Goal: Task Accomplishment & Management: Complete application form

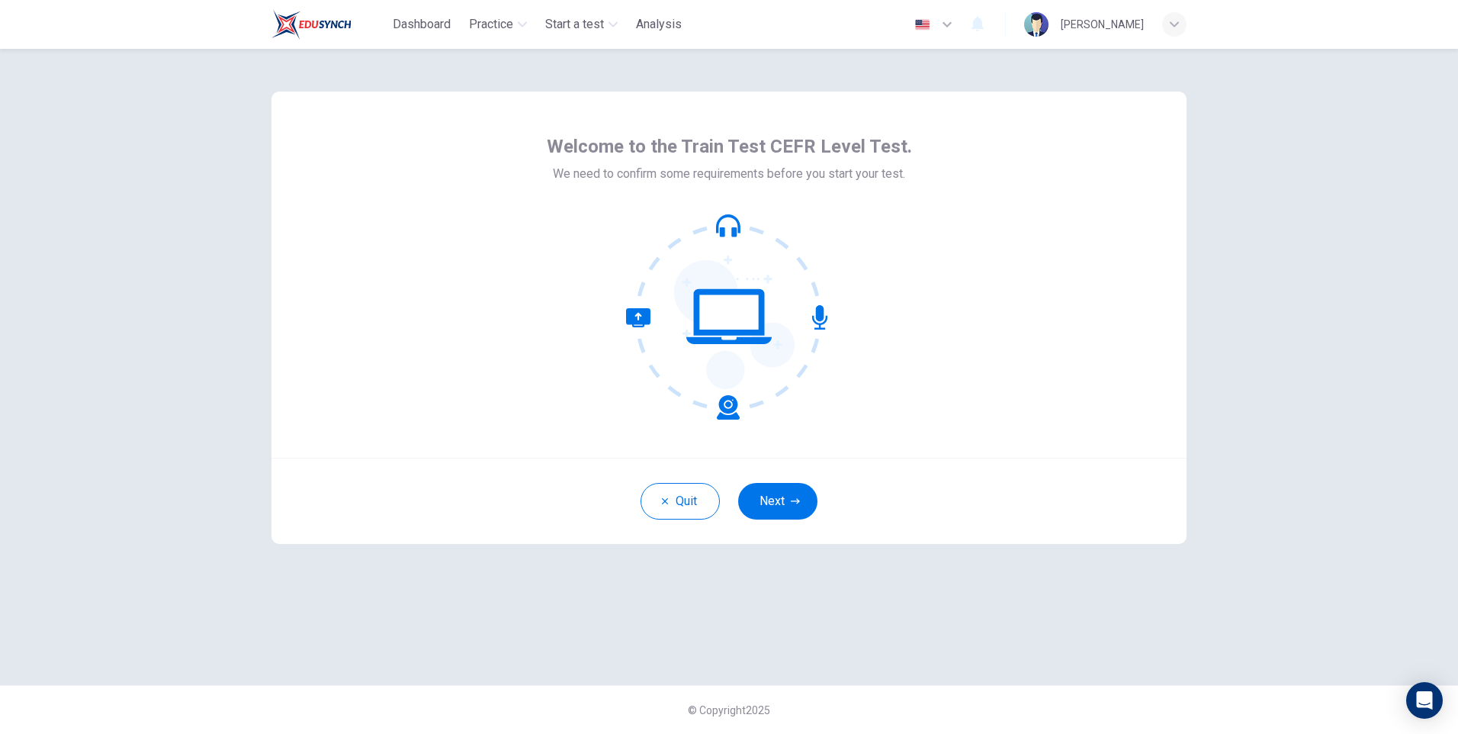
drag, startPoint x: 779, startPoint y: 500, endPoint x: 957, endPoint y: 387, distance: 210.9
click at [779, 500] on button "Next" at bounding box center [777, 501] width 79 height 37
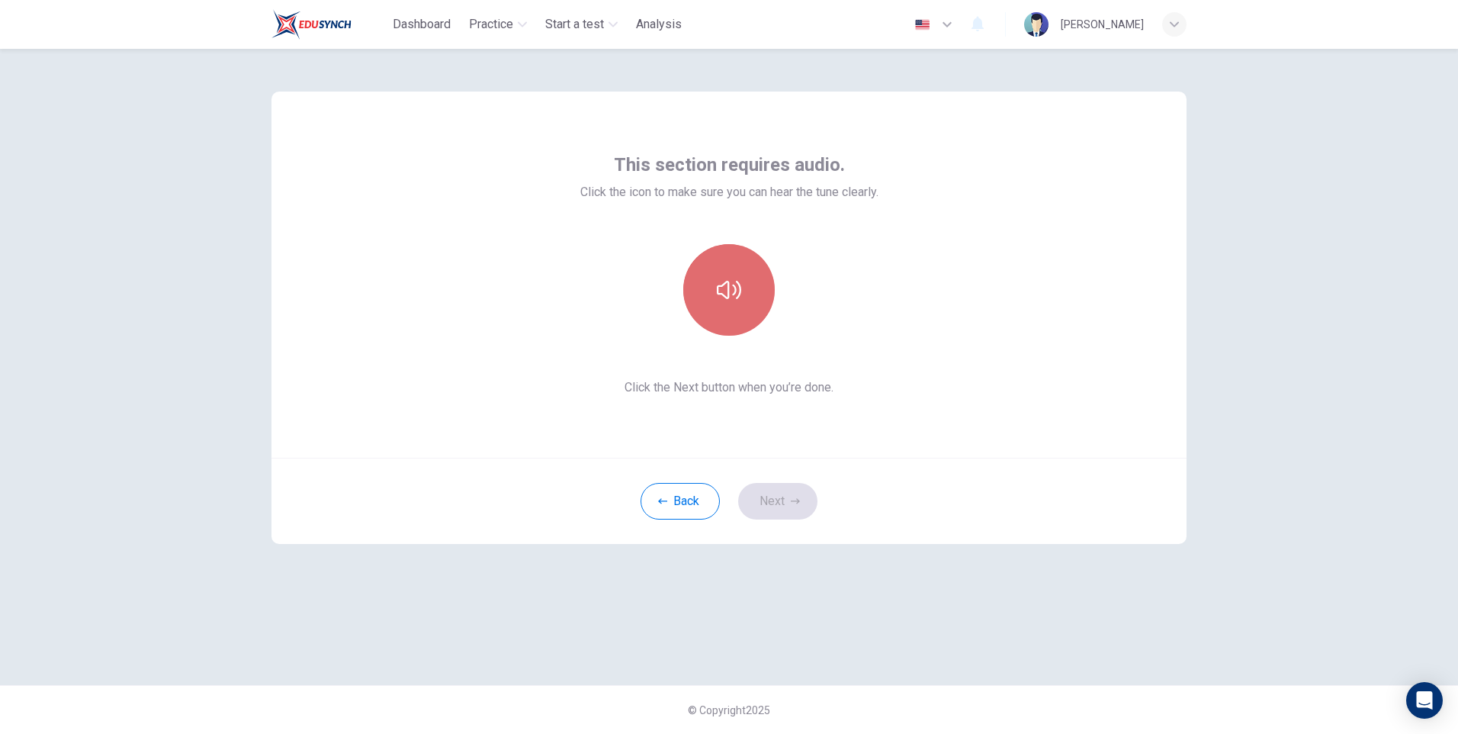
click at [736, 289] on icon "button" at bounding box center [729, 290] width 24 height 18
click at [735, 287] on icon "button" at bounding box center [729, 290] width 24 height 18
click at [733, 288] on icon "button" at bounding box center [729, 290] width 24 height 24
click at [775, 499] on button "Next" at bounding box center [777, 501] width 79 height 37
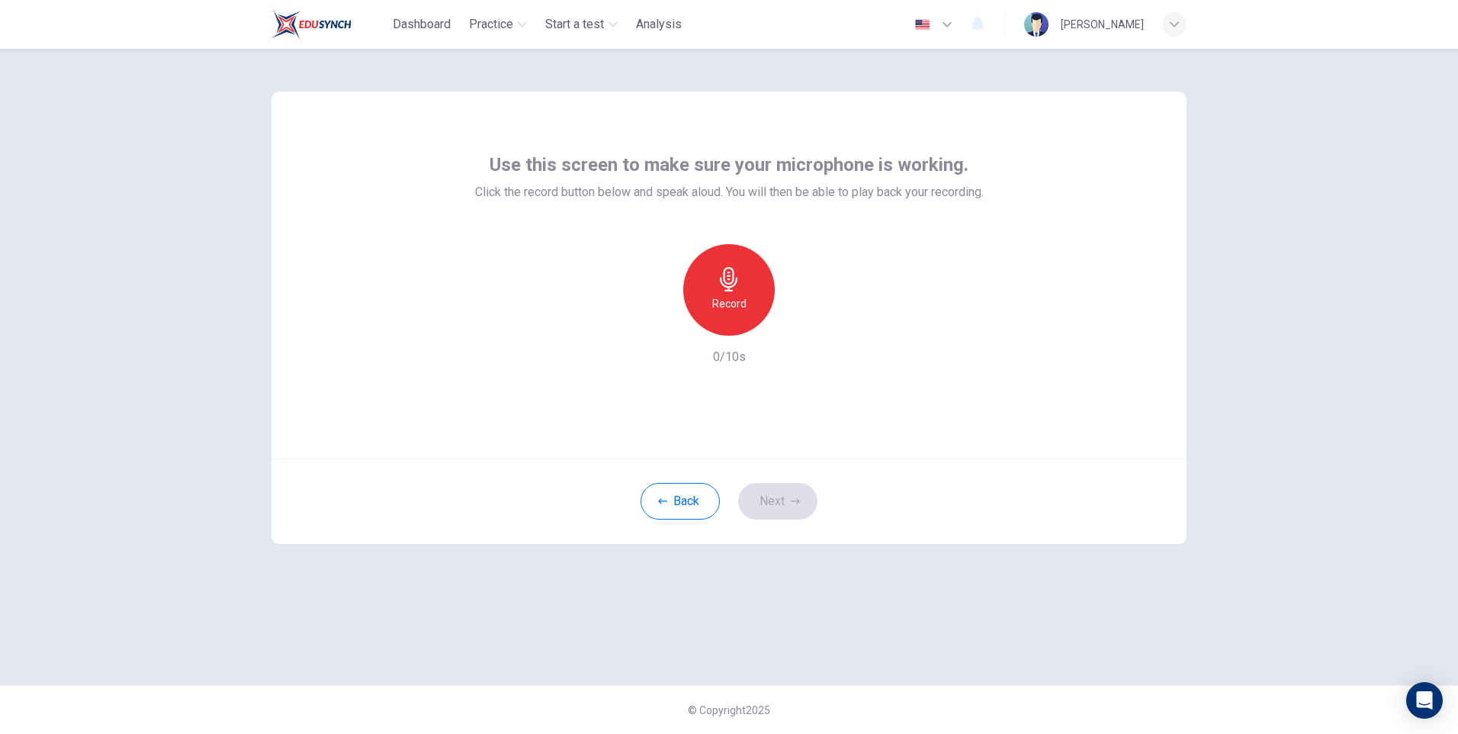
click at [723, 297] on h6 "Record" at bounding box center [729, 303] width 34 height 18
click at [731, 290] on icon "button" at bounding box center [729, 279] width 18 height 24
click at [799, 320] on icon "button" at bounding box center [799, 323] width 15 height 15
click at [779, 503] on button "Next" at bounding box center [777, 501] width 79 height 37
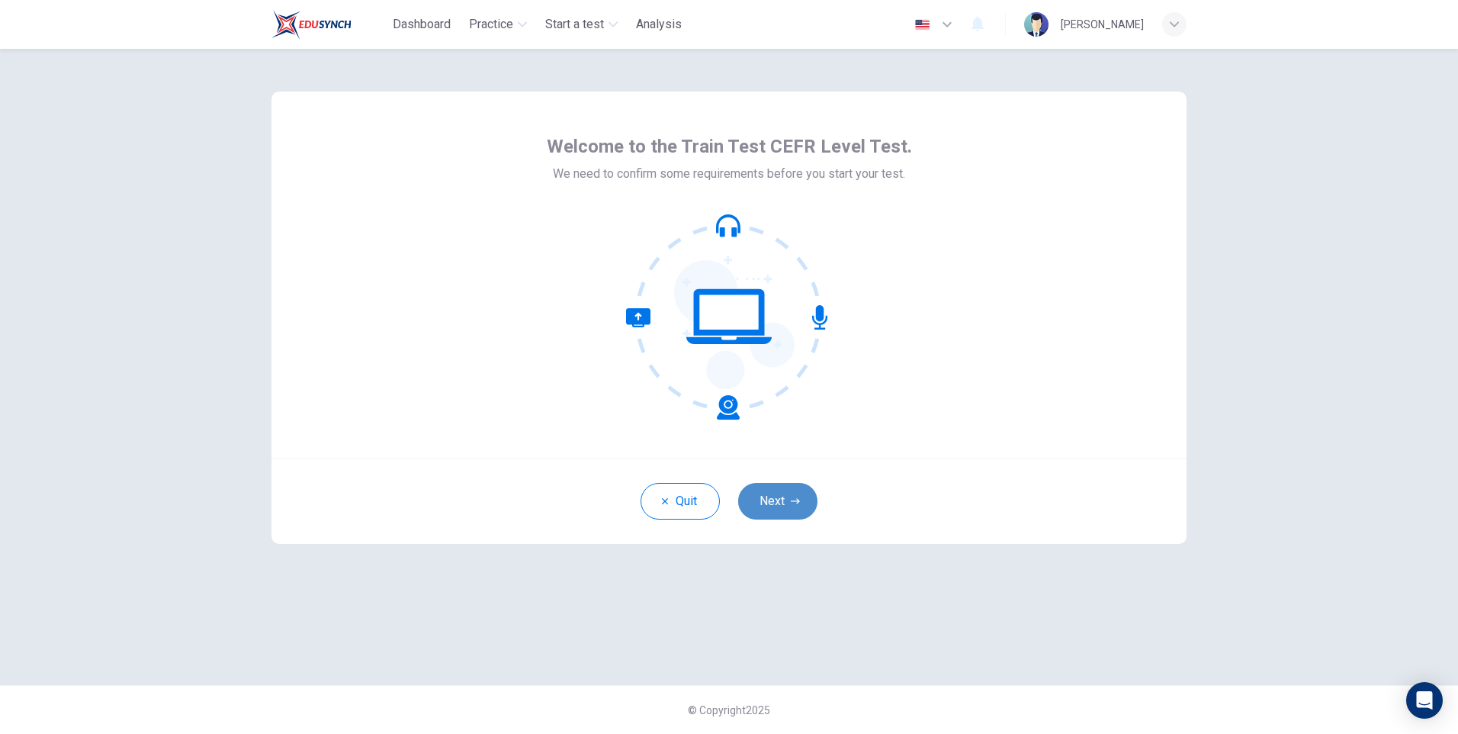
click at [768, 504] on button "Next" at bounding box center [777, 501] width 79 height 37
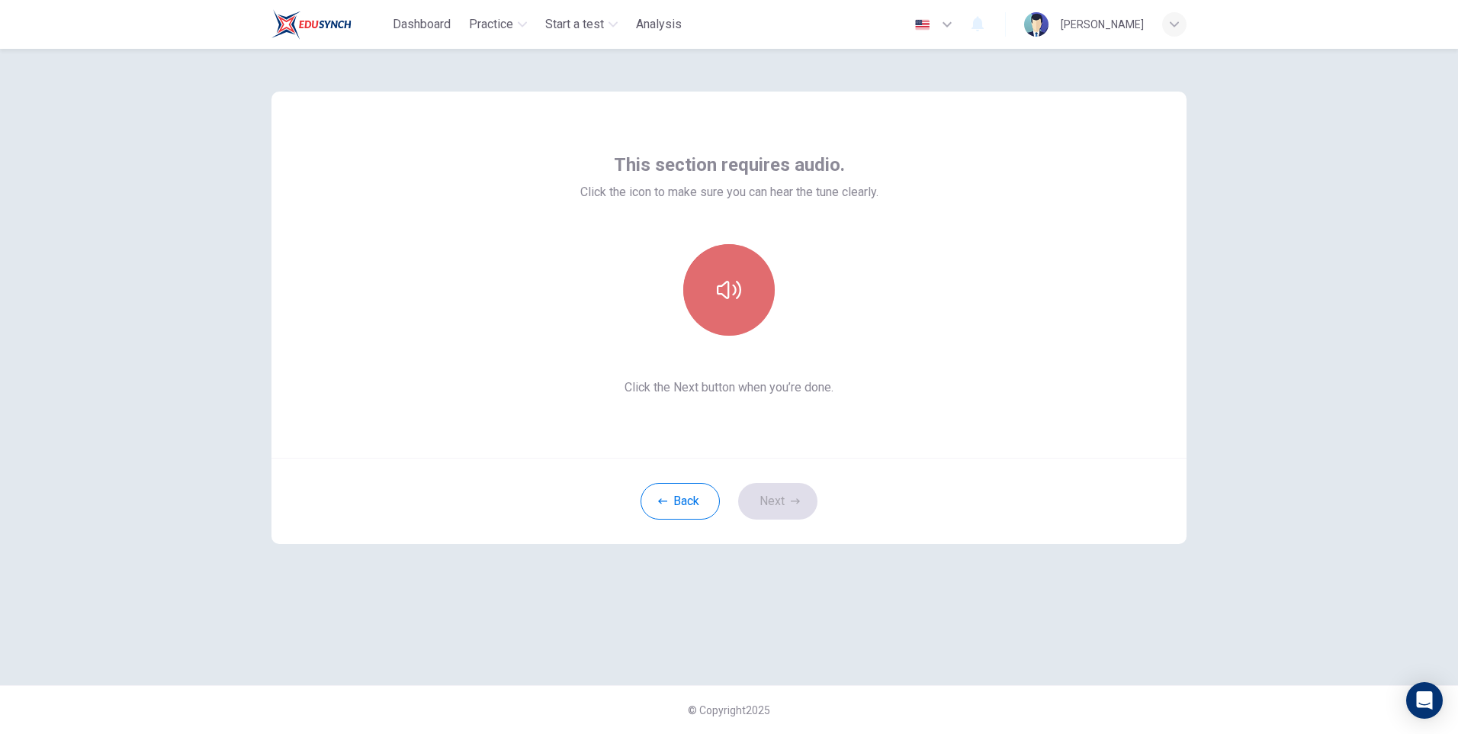
click at [726, 295] on icon "button" at bounding box center [729, 290] width 24 height 24
click at [772, 497] on button "Next" at bounding box center [777, 501] width 79 height 37
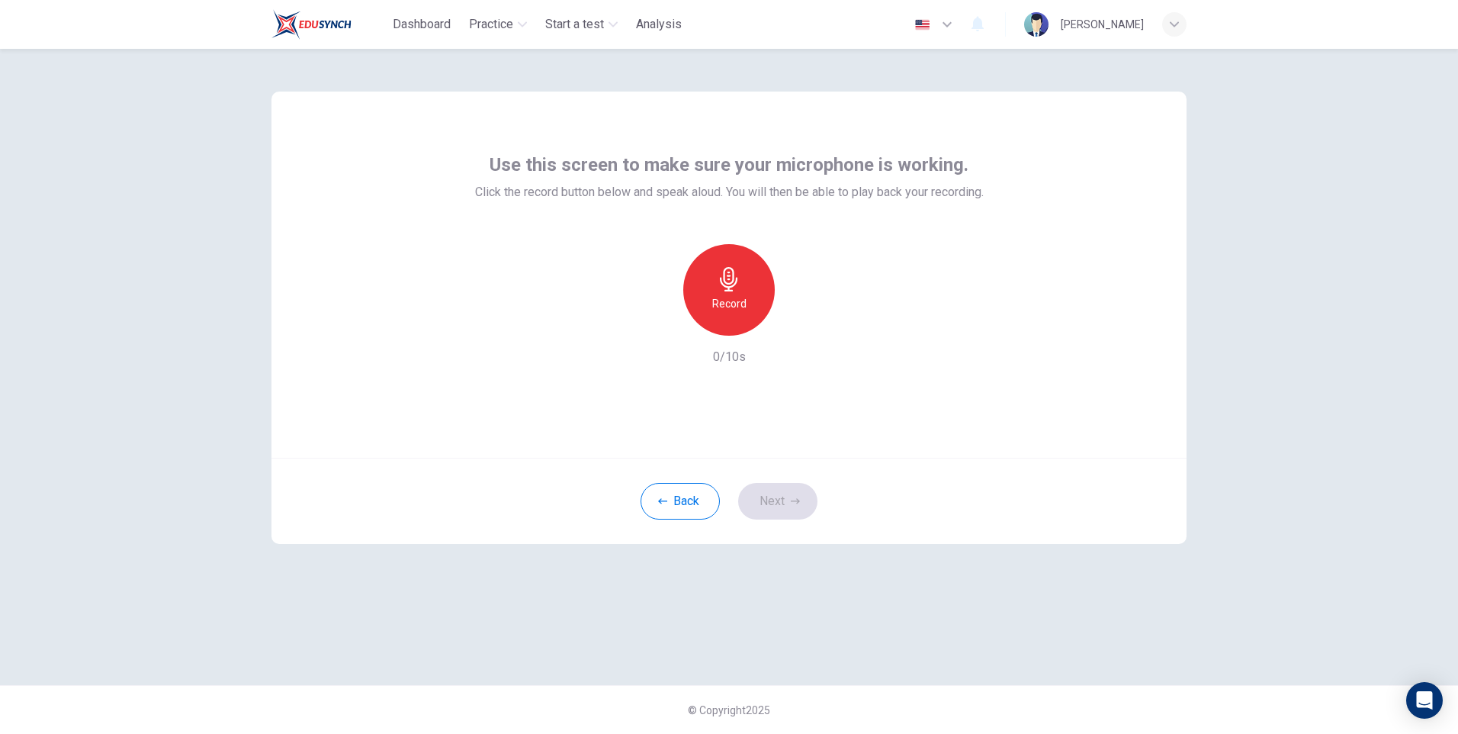
click at [724, 290] on icon "button" at bounding box center [729, 279] width 24 height 24
click at [724, 298] on h6 "Stop" at bounding box center [729, 303] width 23 height 18
click at [801, 323] on icon "button" at bounding box center [800, 323] width 7 height 9
click at [770, 499] on button "Next" at bounding box center [777, 501] width 79 height 37
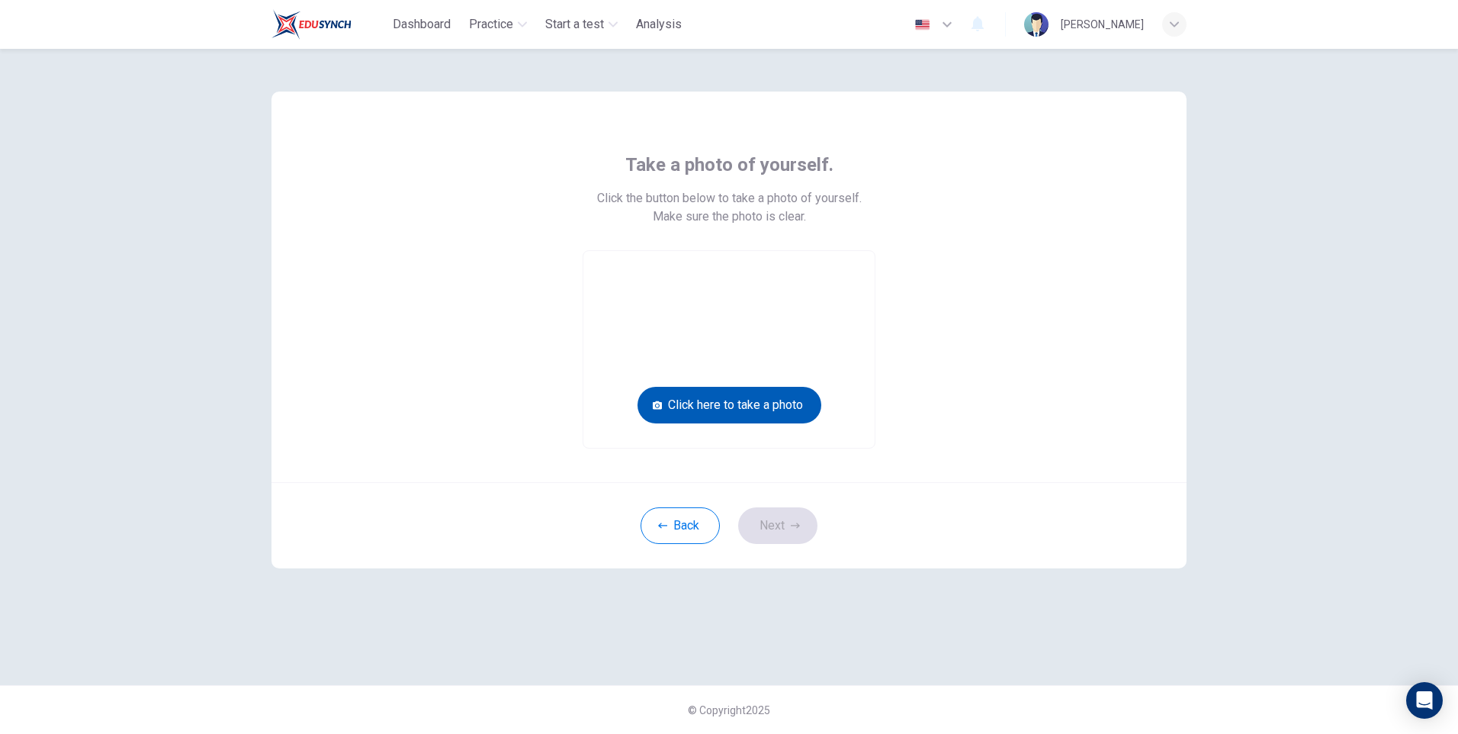
click at [694, 401] on button "Click here to take a photo" at bounding box center [729, 405] width 184 height 37
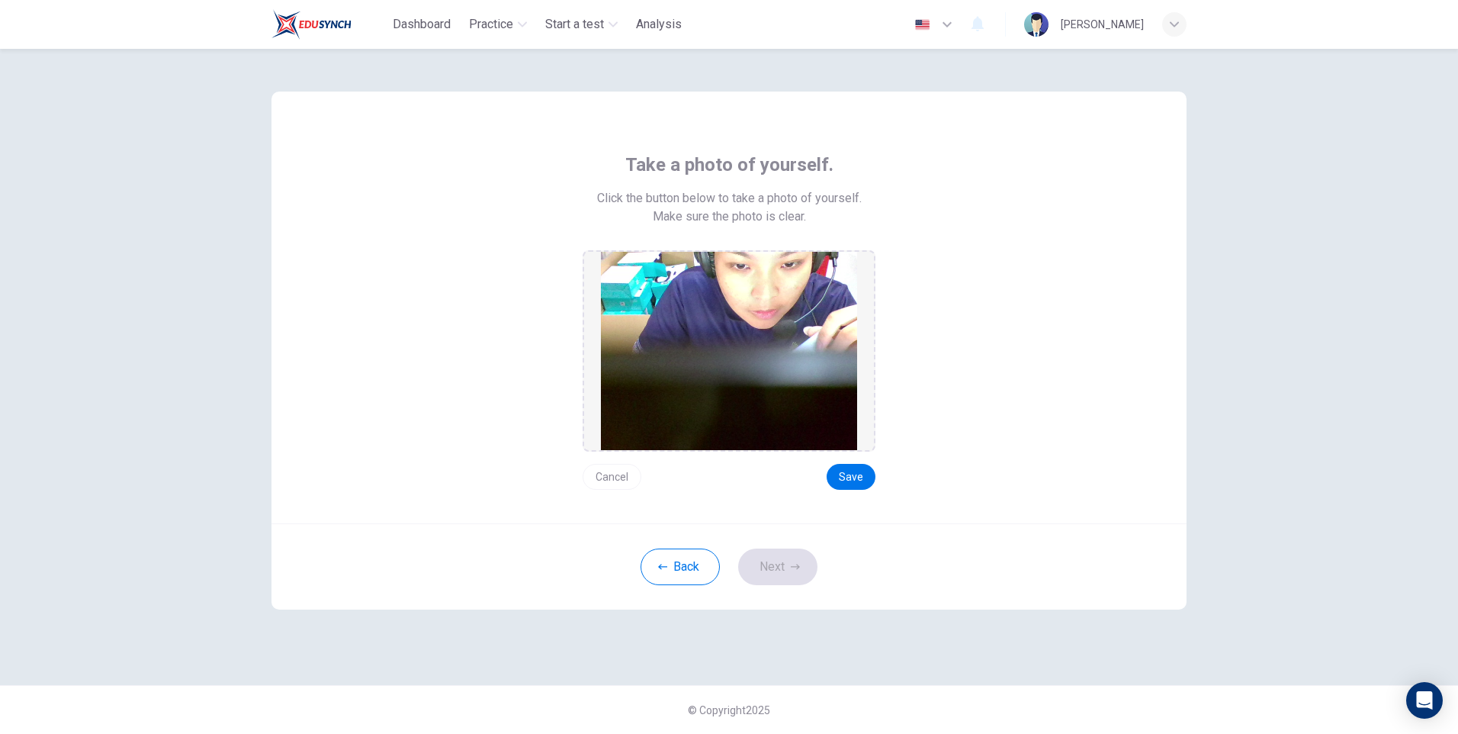
click at [795, 111] on div "Take a photo of yourself. Click the button below to take a photo of yourself. M…" at bounding box center [728, 308] width 915 height 432
click at [784, 114] on div "Take a photo of yourself. Click the button below to take a photo of yourself. M…" at bounding box center [728, 308] width 915 height 432
click at [784, 117] on div "Take a photo of yourself. Click the button below to take a photo of yourself. M…" at bounding box center [728, 308] width 915 height 432
click at [777, 109] on div "Take a photo of yourself. Click the button below to take a photo of yourself. M…" at bounding box center [728, 308] width 915 height 432
click at [854, 114] on div "Take a photo of yourself. Click the button below to take a photo of yourself. M…" at bounding box center [728, 308] width 915 height 432
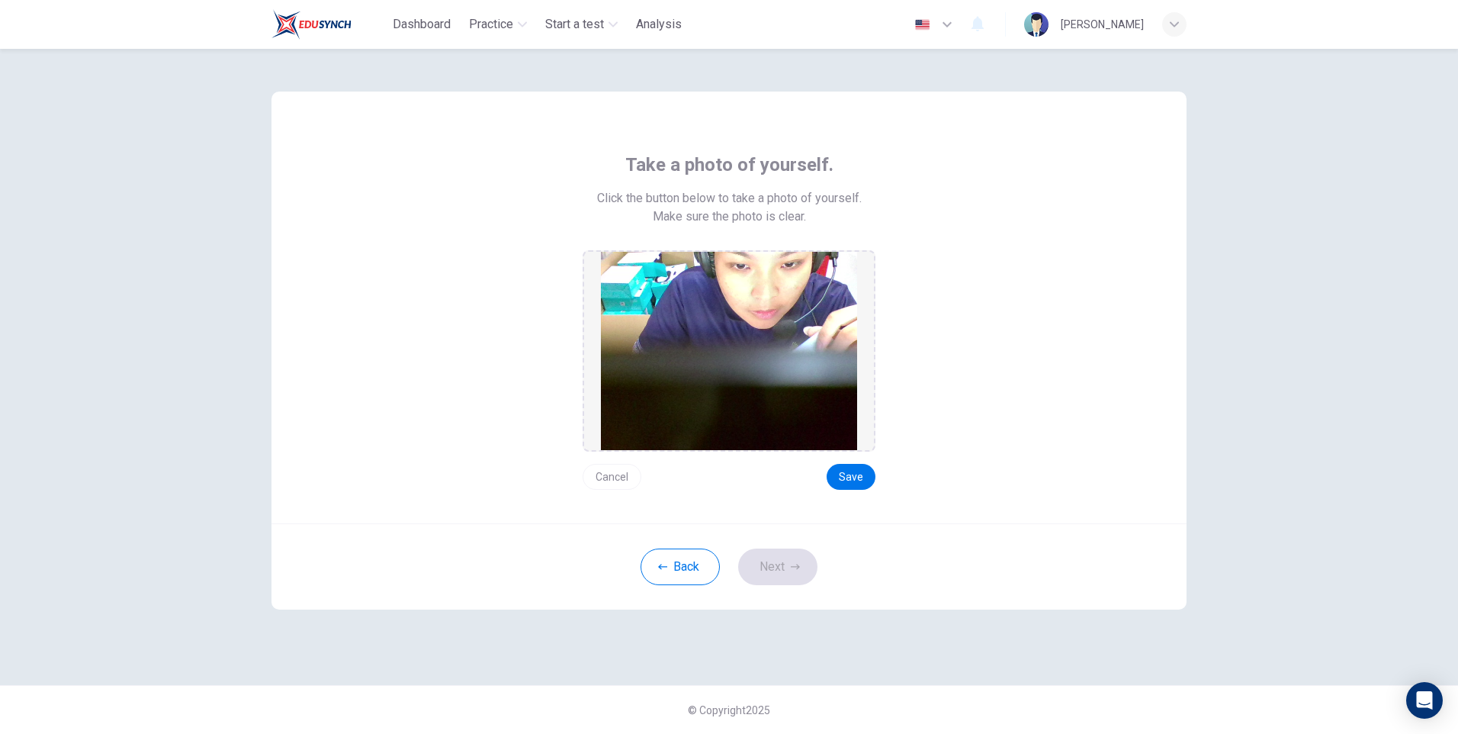
click at [848, 115] on div "Take a photo of yourself. Click the button below to take a photo of yourself. M…" at bounding box center [728, 308] width 915 height 432
click at [843, 115] on div "Take a photo of yourself. Click the button below to take a photo of yourself. M…" at bounding box center [728, 308] width 915 height 432
click at [600, 477] on button "Cancel" at bounding box center [612, 477] width 59 height 26
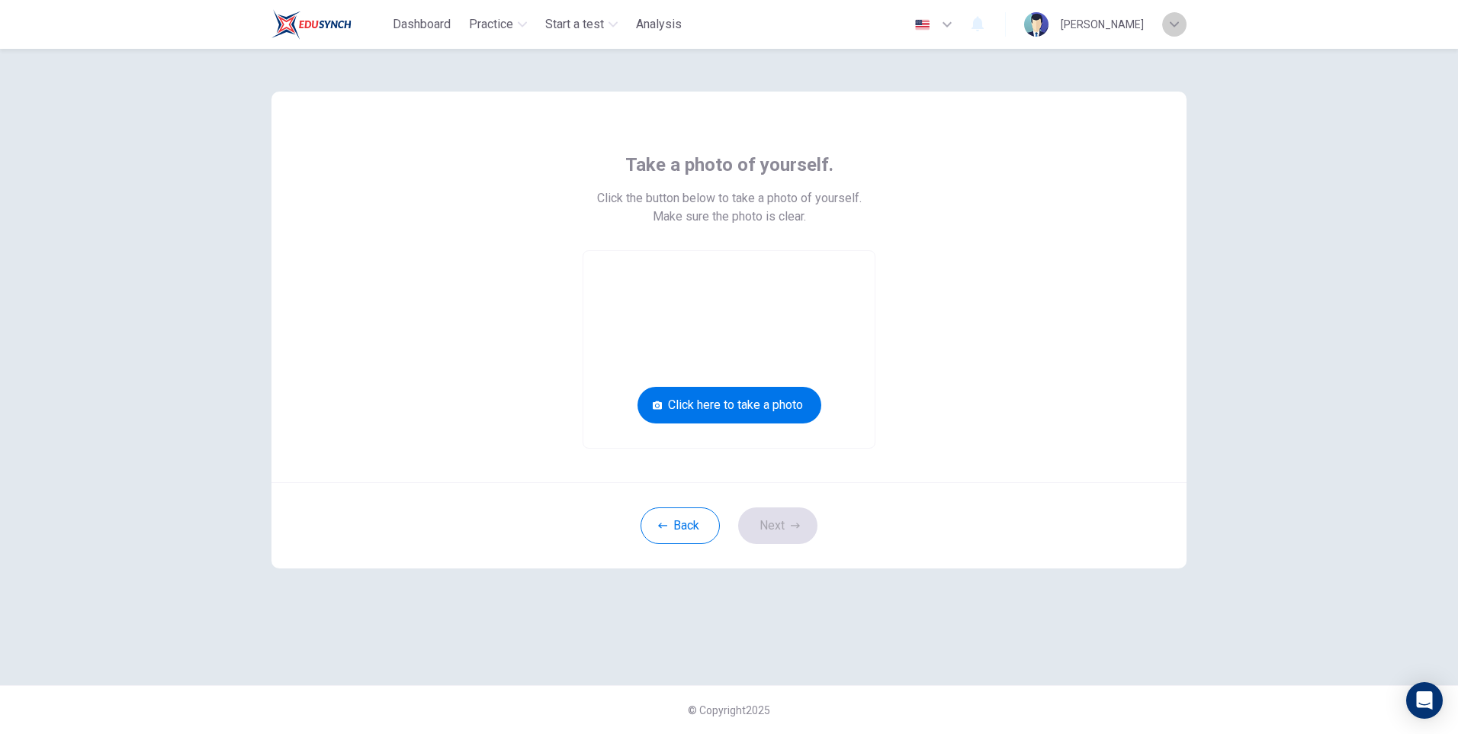
click at [1169, 27] on div "button" at bounding box center [1174, 24] width 24 height 24
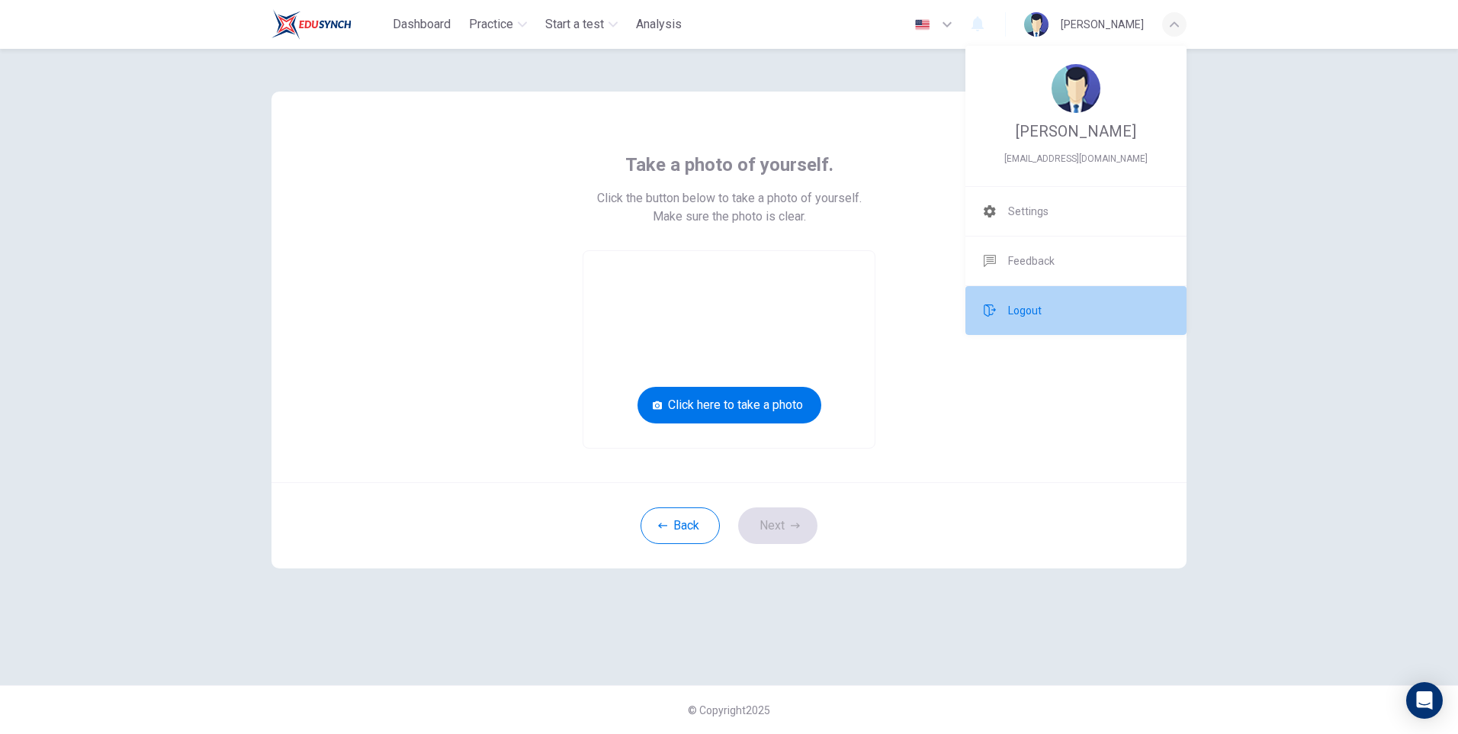
click at [1020, 313] on span "Logout" at bounding box center [1025, 310] width 34 height 18
